Goal: Information Seeking & Learning: Find specific fact

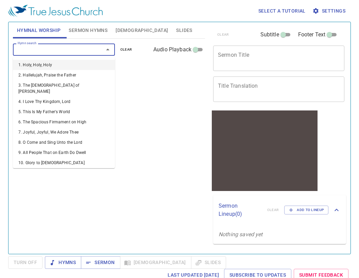
click at [75, 47] on input "Hymn search" at bounding box center [54, 50] width 78 height 8
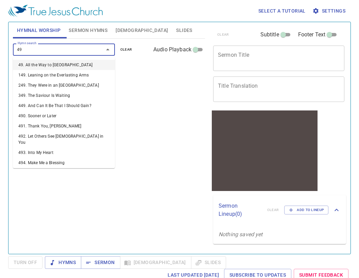
type input "499"
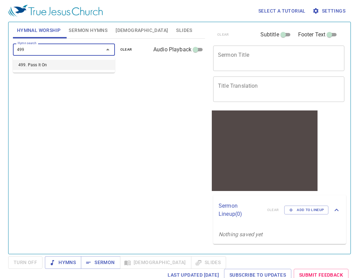
drag, startPoint x: 79, startPoint y: 66, endPoint x: 83, endPoint y: 62, distance: 4.8
click at [83, 62] on li "499. Pass It On" at bounding box center [64, 65] width 102 height 10
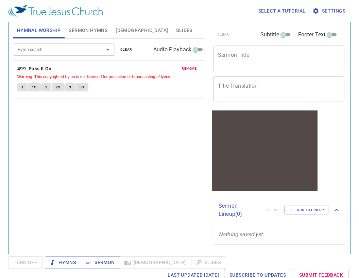
click at [38, 86] on button "1C" at bounding box center [34, 87] width 13 height 8
click at [46, 82] on div "remove 499. Pass It On Warning: This copyrighted hymn is not licensed for proje…" at bounding box center [108, 79] width 191 height 38
click at [49, 84] on button "2" at bounding box center [46, 87] width 10 height 8
click at [58, 88] on span "2C" at bounding box center [58, 87] width 5 height 6
drag, startPoint x: 69, startPoint y: 86, endPoint x: 71, endPoint y: 90, distance: 4.0
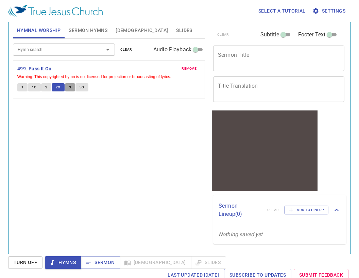
click at [71, 87] on span "3" at bounding box center [70, 87] width 2 height 6
click at [83, 83] on div "remove 499. Pass It On Warning: This copyrighted hymn is not licensed for proje…" at bounding box center [108, 79] width 191 height 38
click at [82, 86] on span "3C" at bounding box center [82, 87] width 5 height 6
click at [24, 258] on button "Turn Off" at bounding box center [25, 262] width 34 height 13
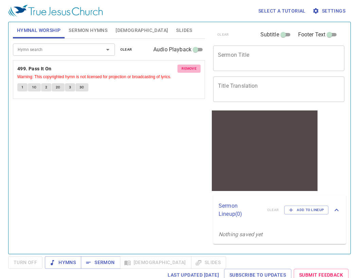
drag, startPoint x: 185, startPoint y: 69, endPoint x: 95, endPoint y: 49, distance: 92.3
click at [183, 70] on span "remove" at bounding box center [188, 69] width 15 height 6
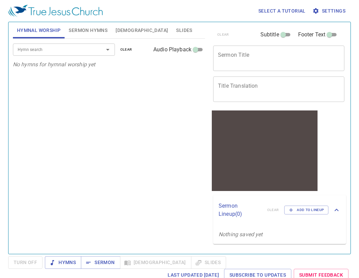
click at [37, 52] on input "Hymn search" at bounding box center [54, 50] width 78 height 8
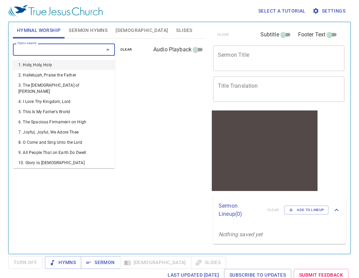
click at [50, 63] on li "1. Holy, Holy, Holy" at bounding box center [64, 65] width 102 height 10
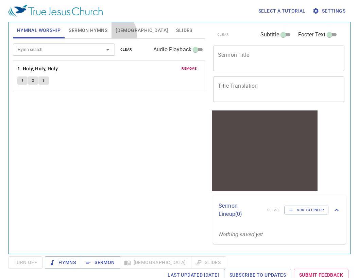
drag, startPoint x: 116, startPoint y: 30, endPoint x: 120, endPoint y: 27, distance: 4.8
click at [117, 30] on span "Bible" at bounding box center [142, 30] width 52 height 8
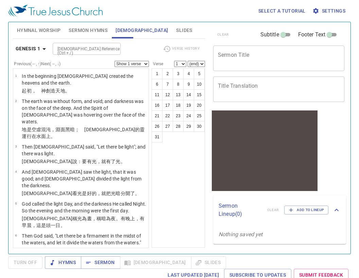
click at [41, 44] on button "Genesis 1" at bounding box center [32, 48] width 38 height 13
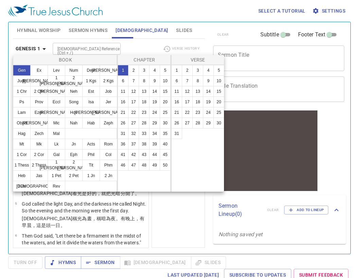
drag, startPoint x: 168, startPoint y: 227, endPoint x: 178, endPoint y: 220, distance: 12.9
click at [171, 225] on div at bounding box center [182, 139] width 364 height 278
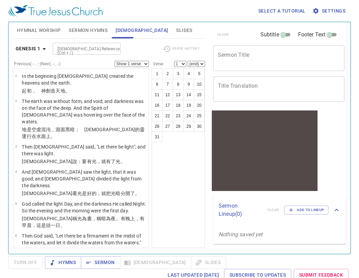
click at [90, 48] on input "Bible Reference (Ctrl + /)" at bounding box center [81, 49] width 53 height 8
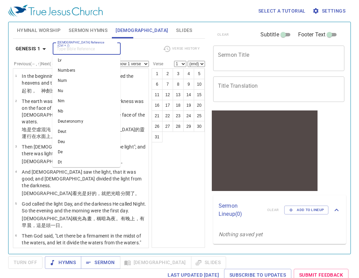
scroll to position [102, 0]
click at [77, 82] on li "Numbers" at bounding box center [86, 84] width 68 height 10
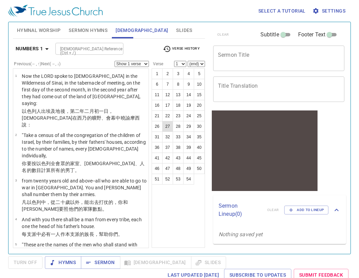
click at [168, 122] on button "27" at bounding box center [167, 126] width 11 height 11
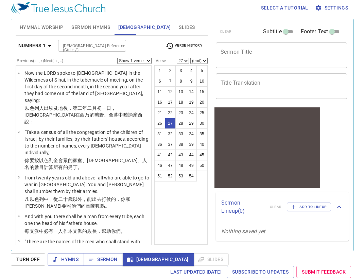
scroll to position [804, 0]
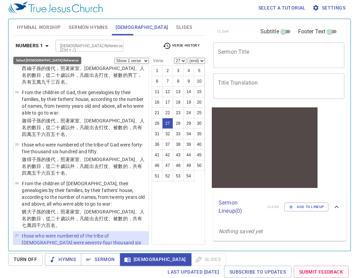
click at [45, 45] on icon "button" at bounding box center [47, 46] width 8 height 8
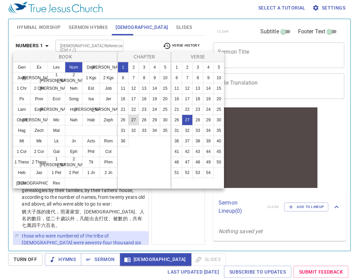
click at [135, 117] on button "27" at bounding box center [133, 120] width 11 height 11
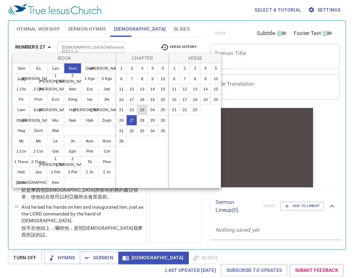
scroll to position [0, 0]
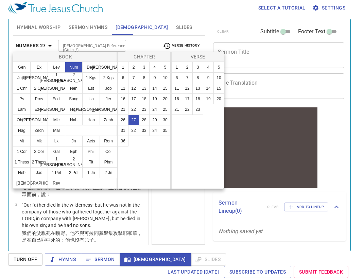
click at [43, 46] on div at bounding box center [182, 139] width 364 height 278
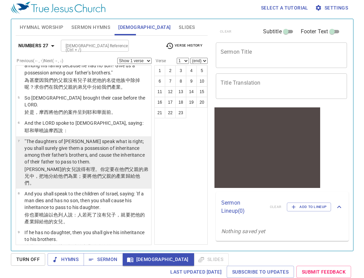
scroll to position [204, 0]
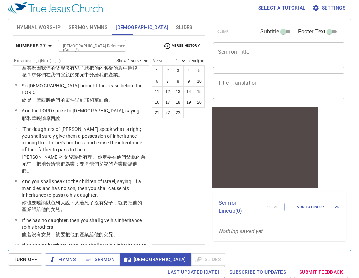
click at [41, 47] on b "Numbers 27" at bounding box center [31, 45] width 30 height 8
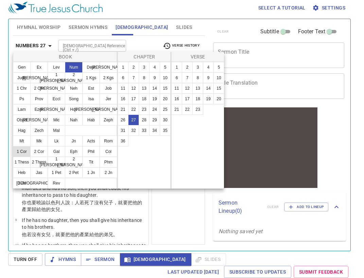
click at [21, 152] on button "1 Cor" at bounding box center [22, 151] width 18 height 11
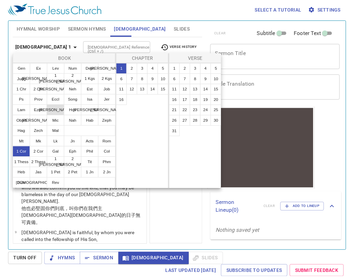
scroll to position [0, 0]
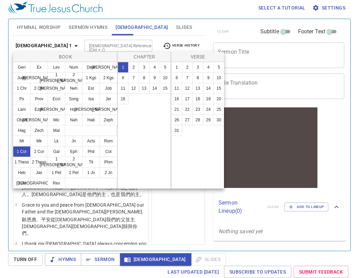
click at [55, 45] on div at bounding box center [182, 139] width 364 height 278
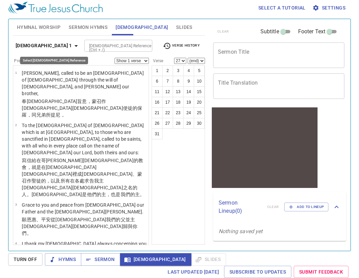
click at [72, 47] on icon "button" at bounding box center [76, 46] width 8 height 8
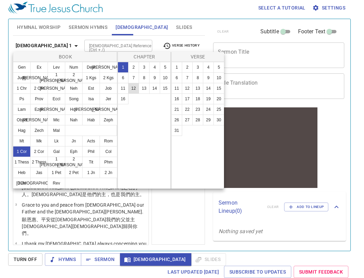
click at [131, 86] on button "12" at bounding box center [133, 88] width 11 height 11
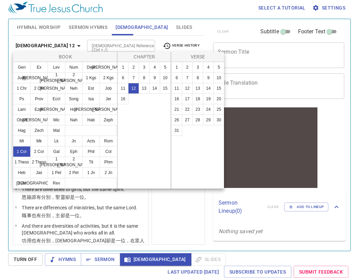
click at [60, 48] on div at bounding box center [182, 139] width 364 height 278
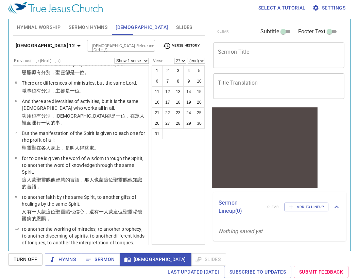
scroll to position [204, 0]
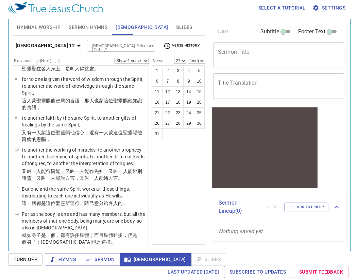
click at [137, 60] on select "Show 1 verse Show 2 verses Show 3 verses Show 4 verses Show 5 verses" at bounding box center [132, 61] width 34 height 6
click at [141, 61] on select "Show 1 verse Show 2 verses Show 3 verses Show 4 verses Show 5 verses" at bounding box center [132, 61] width 34 height 6
click at [151, 41] on div "Bible Reference (Ctrl + /) Bible Reference (Ctrl + /)" at bounding box center [122, 46] width 70 height 12
click at [181, 60] on select "1 2 3 4 5 6 7 8 9 10 11 12 13 14 15 16 17 18 19 20 21 22 23 24 25 26 27 28 29 3…" at bounding box center [180, 61] width 12 height 6
click at [180, 60] on select "1 2 3 4 5 6 7 8 9 10 11 12 13 14 15 16 17 18 19 20 21 22 23 24 25 26 27 28 29 3…" at bounding box center [180, 61] width 12 height 6
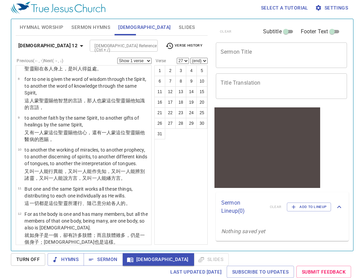
scroll to position [0, 0]
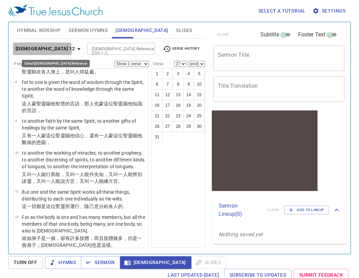
click at [36, 50] on b "1 Corinthians 12" at bounding box center [45, 49] width 59 height 8
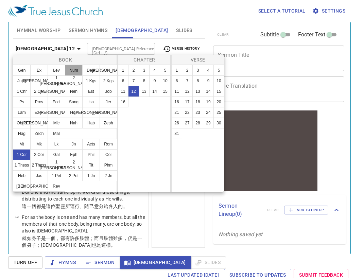
click at [76, 71] on button "Num" at bounding box center [74, 70] width 18 height 11
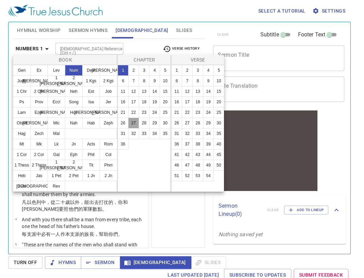
drag, startPoint x: 134, startPoint y: 122, endPoint x: 140, endPoint y: 122, distance: 6.2
click at [133, 122] on button "27" at bounding box center [133, 123] width 11 height 11
select select "1"
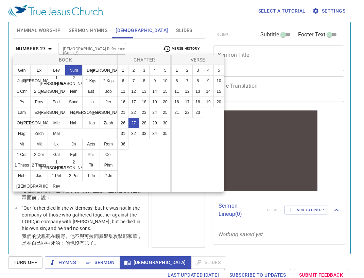
drag, startPoint x: 43, startPoint y: 47, endPoint x: 48, endPoint y: 52, distance: 6.7
click at [43, 47] on div at bounding box center [182, 139] width 364 height 278
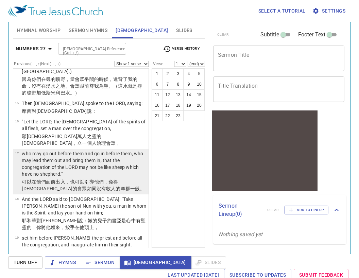
scroll to position [582, 0]
